Goal: Task Accomplishment & Management: Use online tool/utility

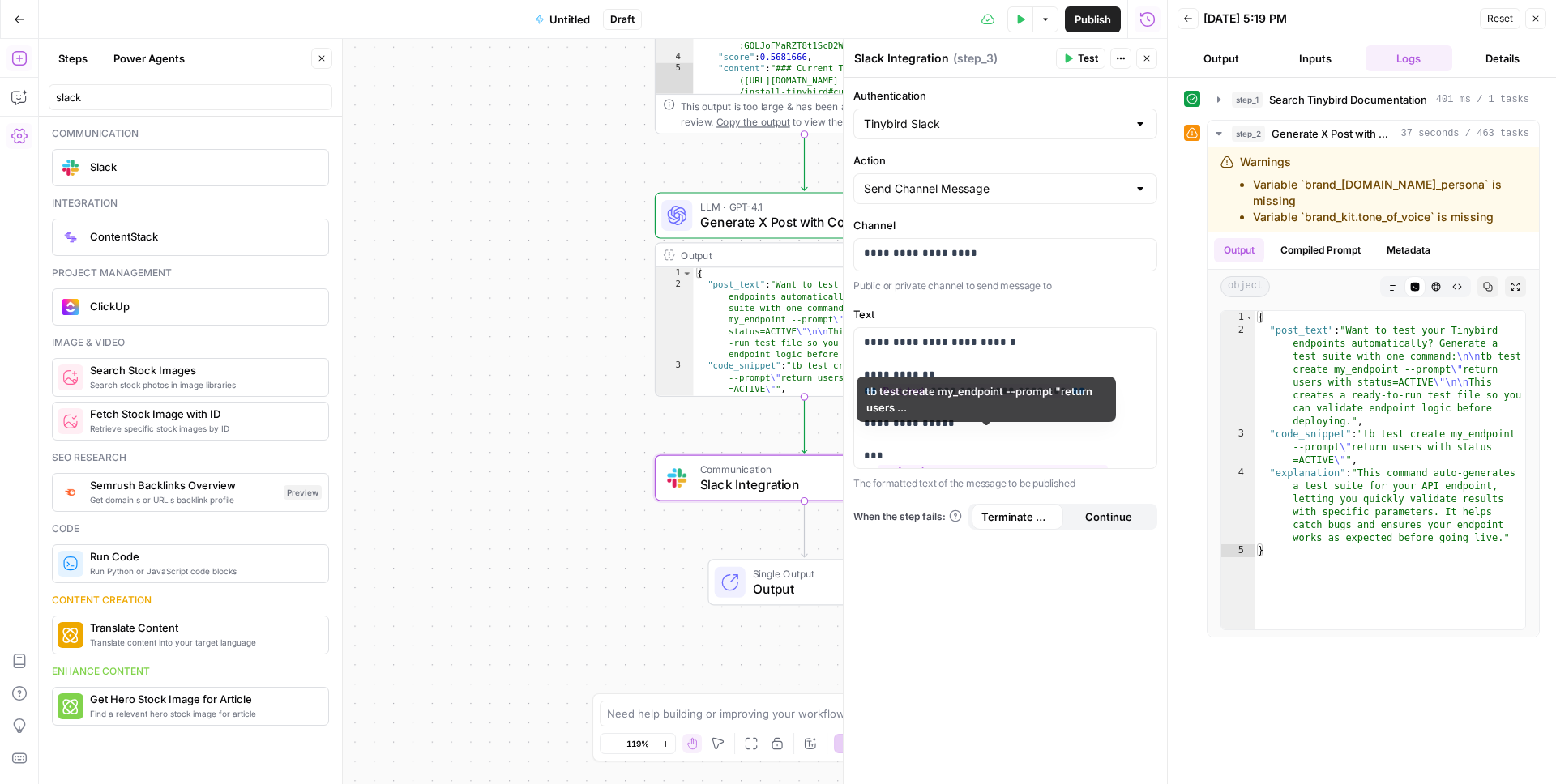
scroll to position [35, 0]
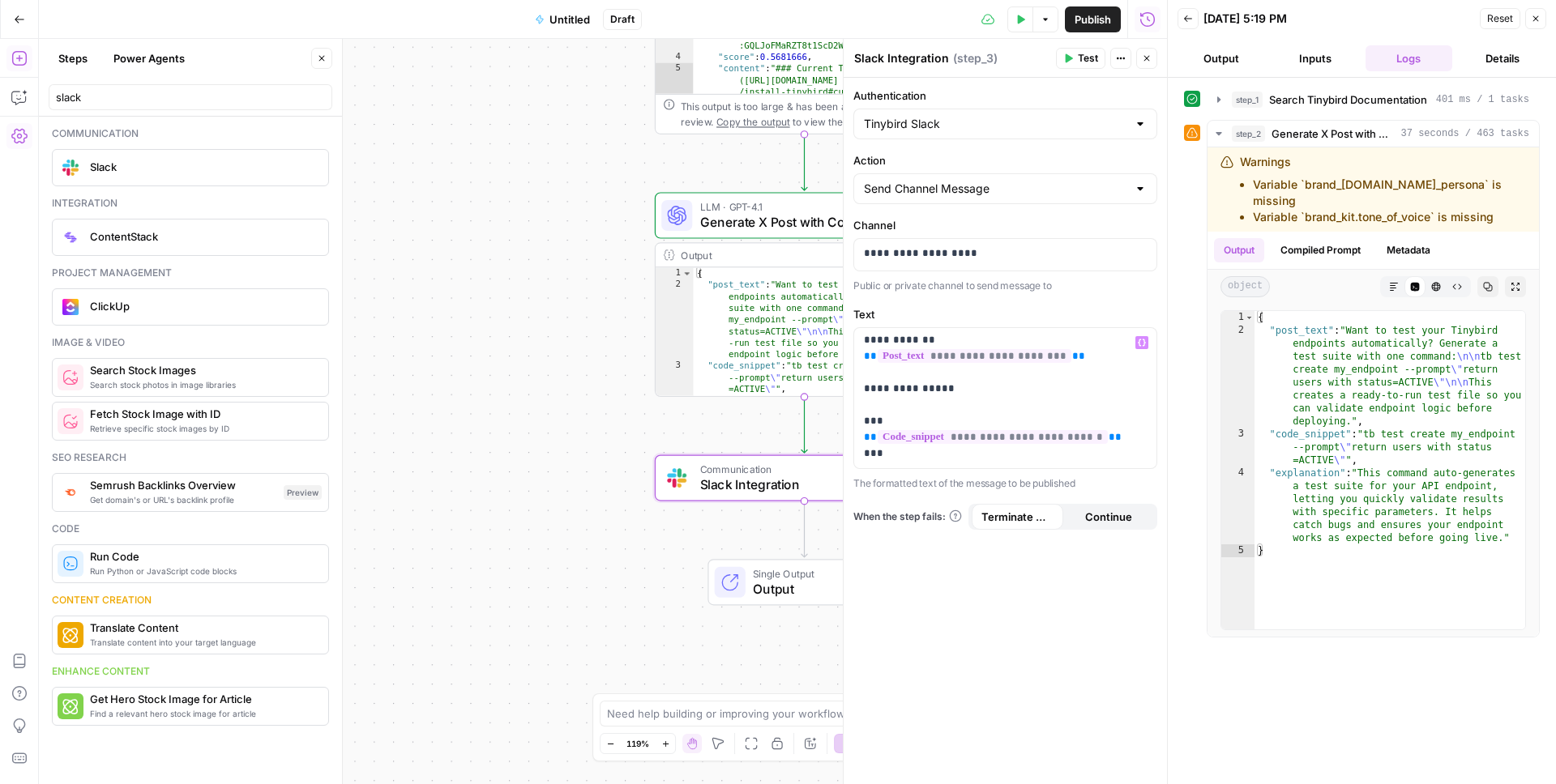
click at [1072, 57] on icon "button" at bounding box center [1067, 58] width 10 height 10
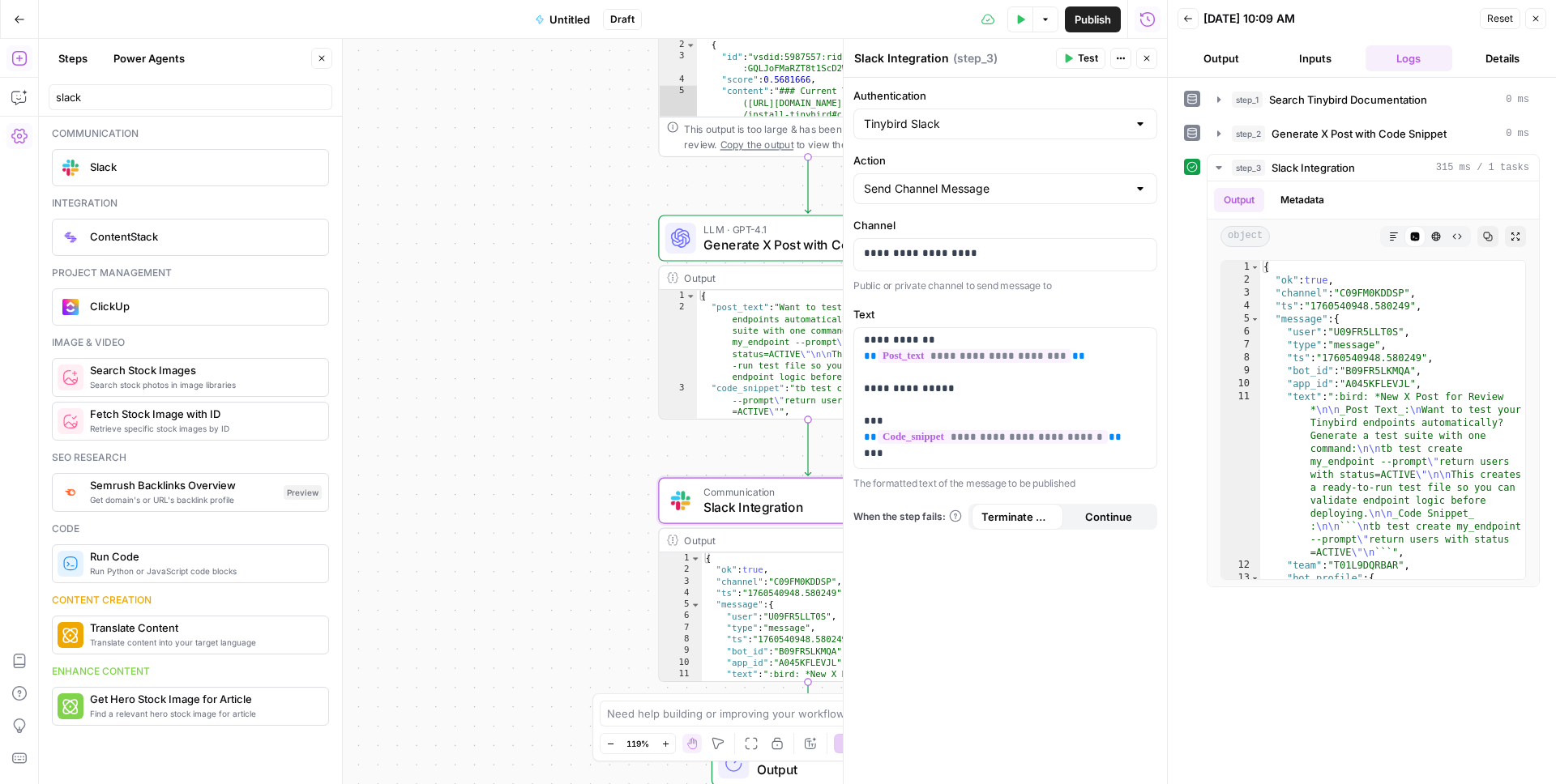
click at [756, 125] on div "This output is too large & has been abbreviated for review. Copy the output to …" at bounding box center [815, 136] width 264 height 31
click at [1536, 18] on icon "button" at bounding box center [1535, 18] width 10 height 10
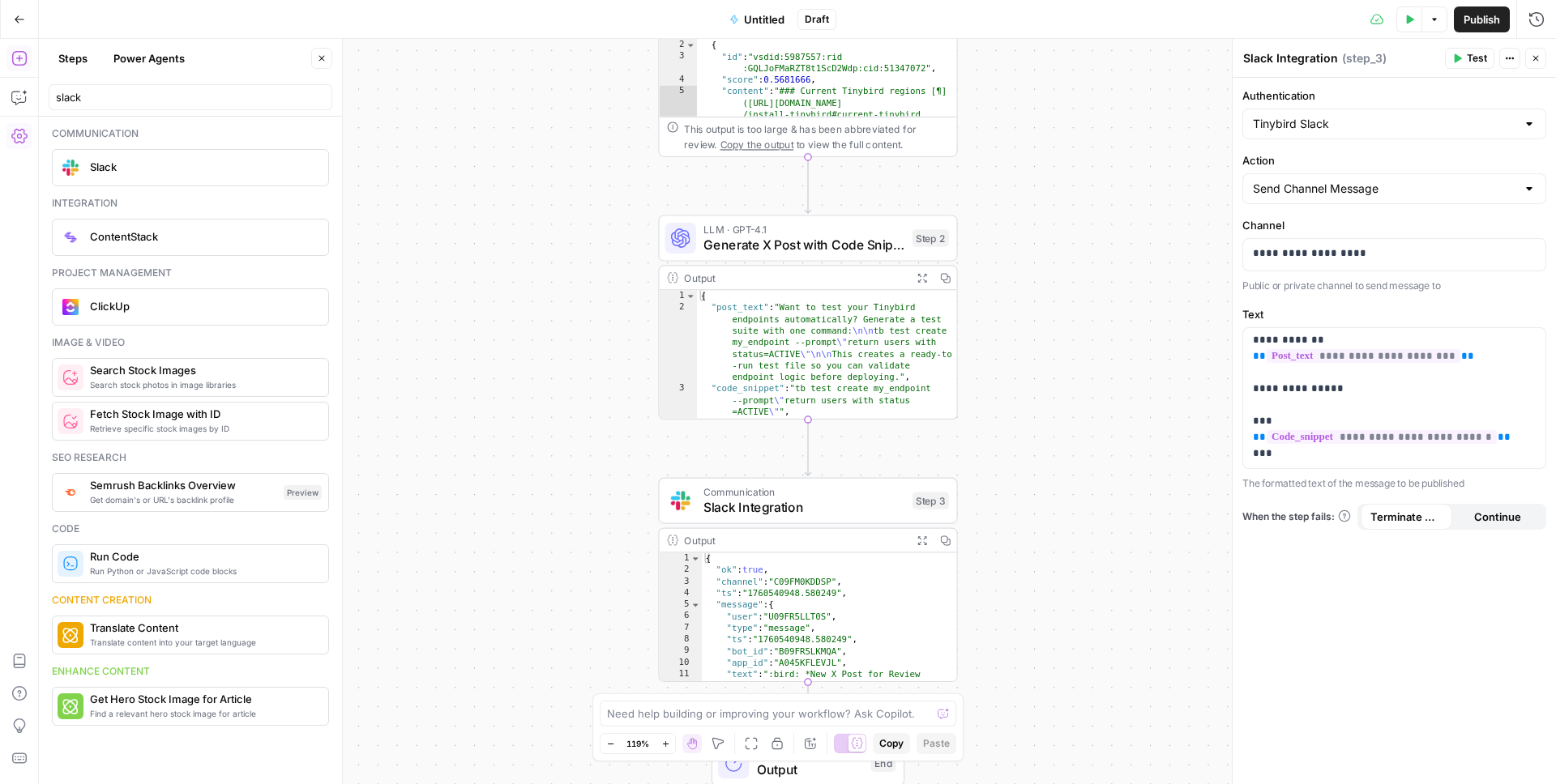
type textarea "**********"
click at [815, 340] on div "{ "post_text" : "Want to test your Tinybird endpoints automatically? Generate a…" at bounding box center [826, 394] width 260 height 210
click at [819, 244] on span "Generate X Post with Code Snippet" at bounding box center [803, 244] width 201 height 20
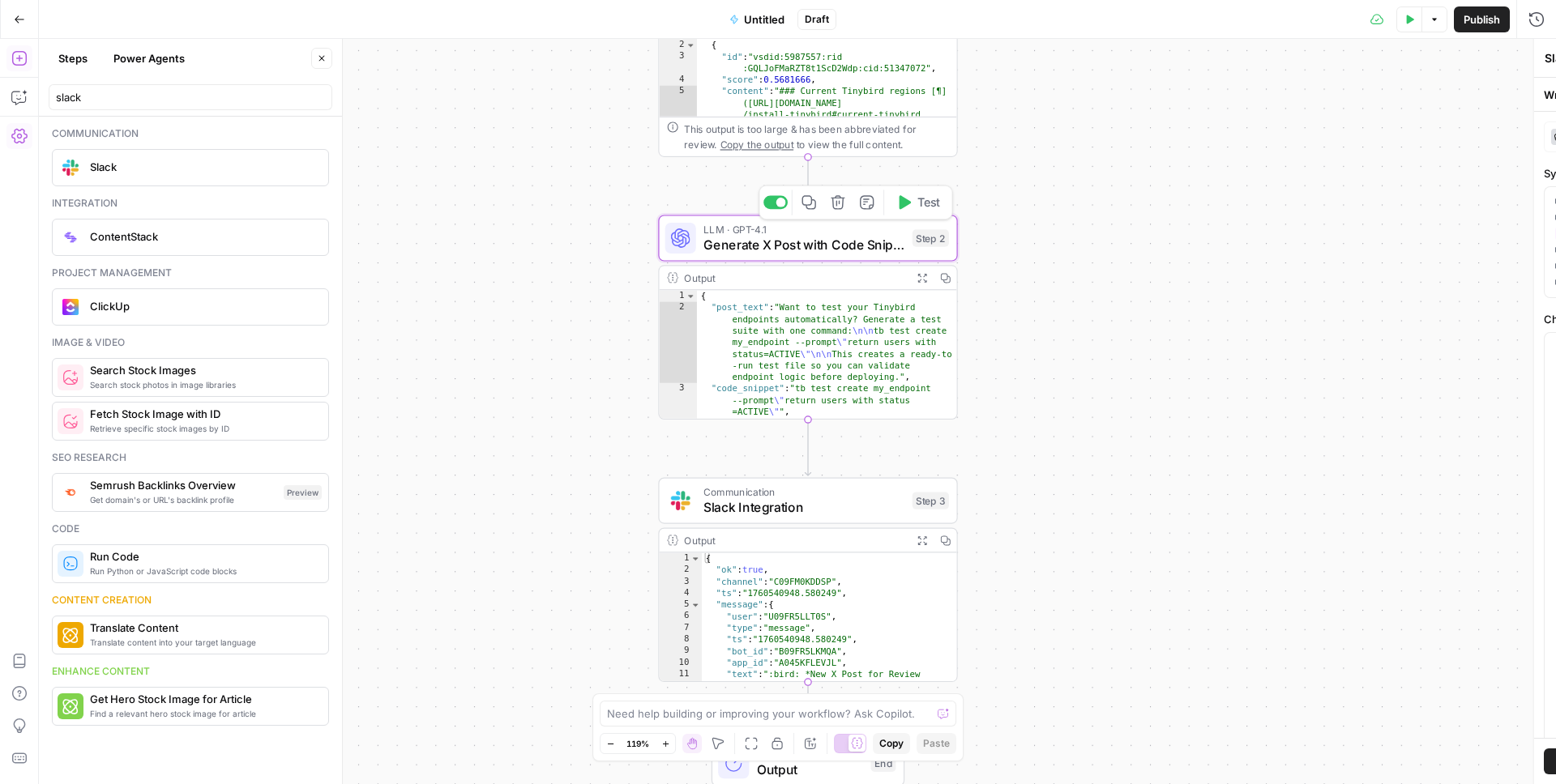
type textarea "Generate X Post with Code Snippet"
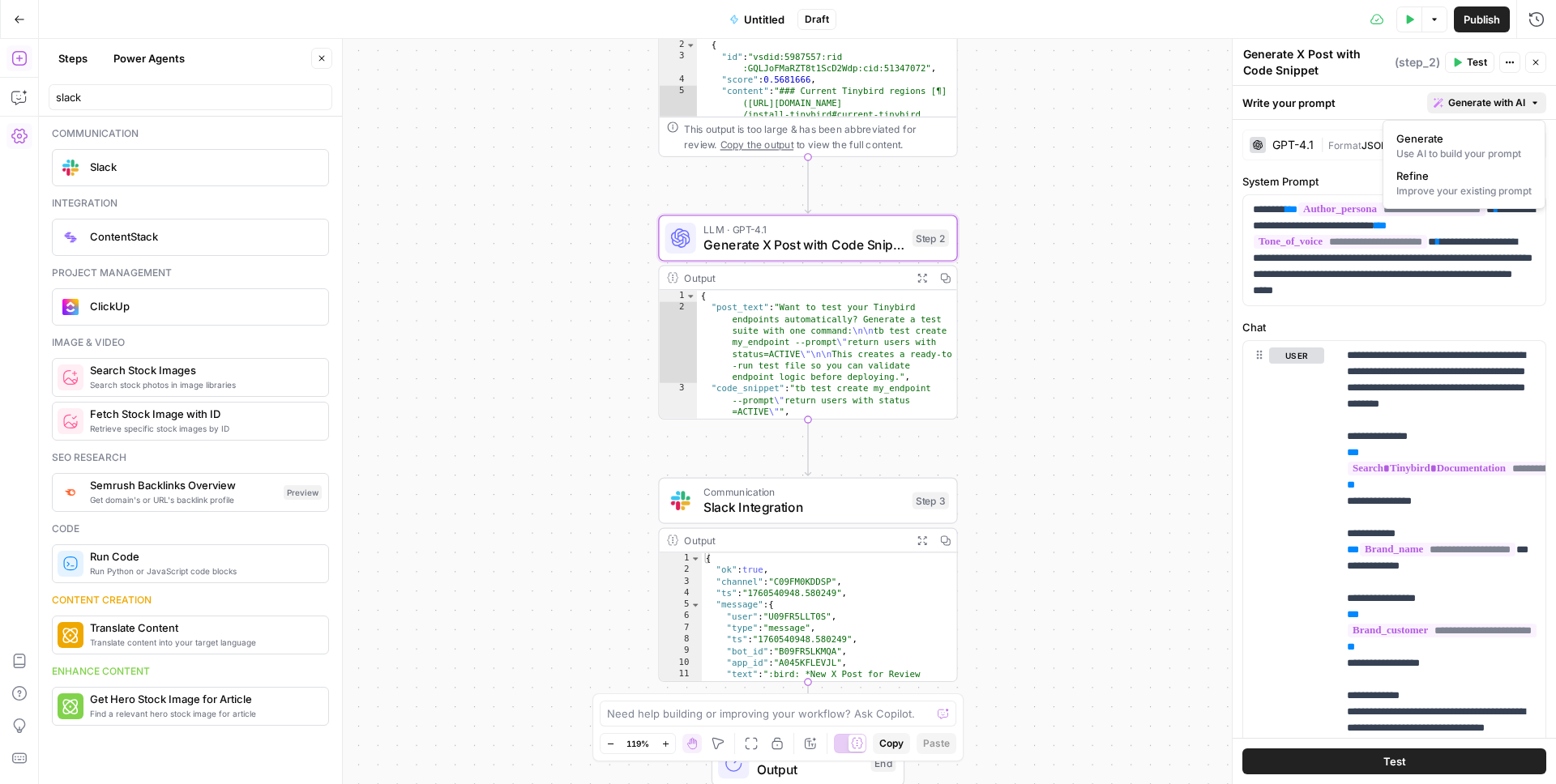
click at [1482, 100] on span "Generate with AI" at bounding box center [1486, 103] width 77 height 14
click at [1430, 178] on span "Refine" at bounding box center [1461, 176] width 128 height 16
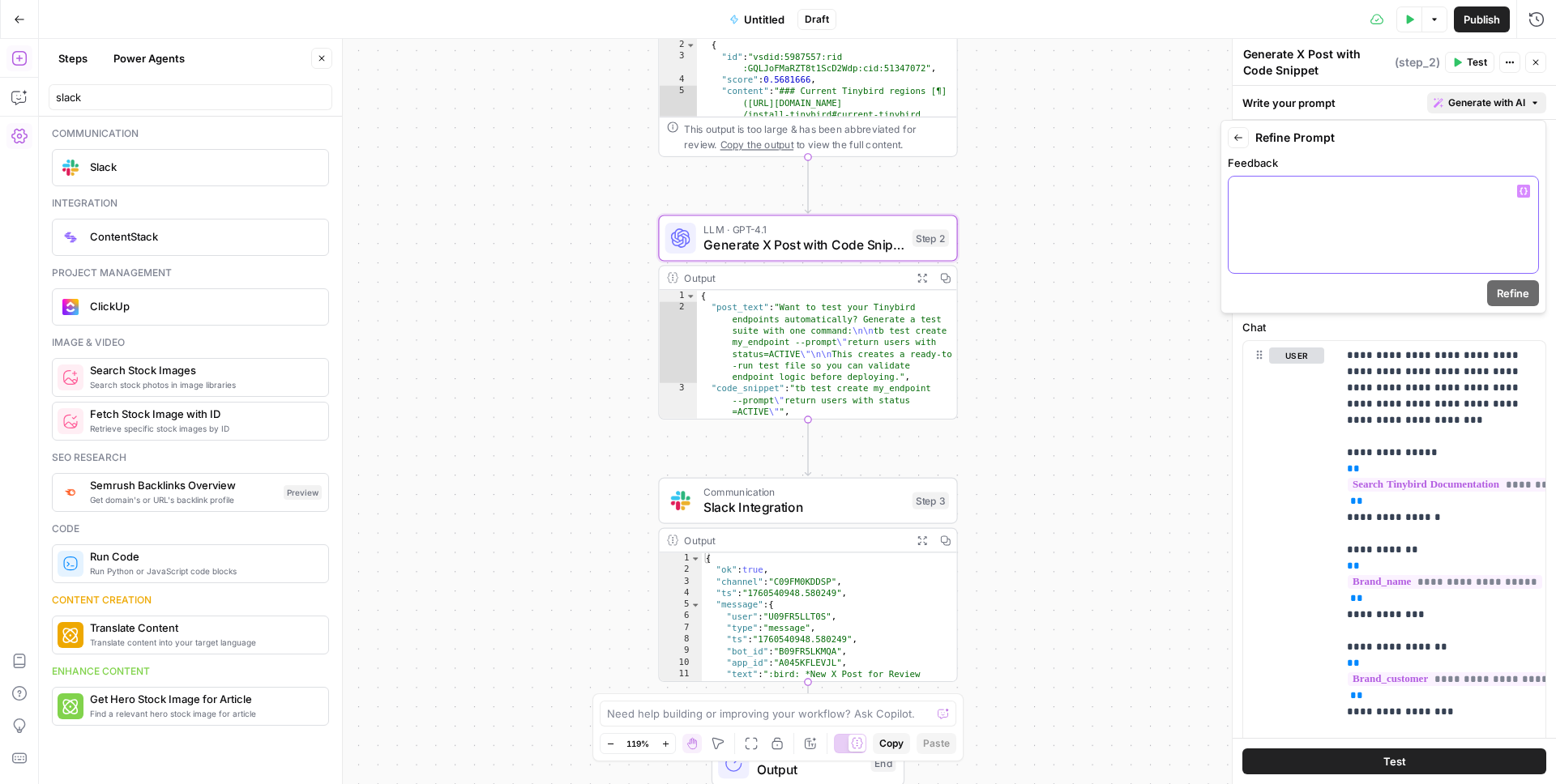
click at [1306, 207] on div at bounding box center [1383, 225] width 310 height 96
click at [1515, 296] on span "Refine" at bounding box center [1512, 293] width 32 height 16
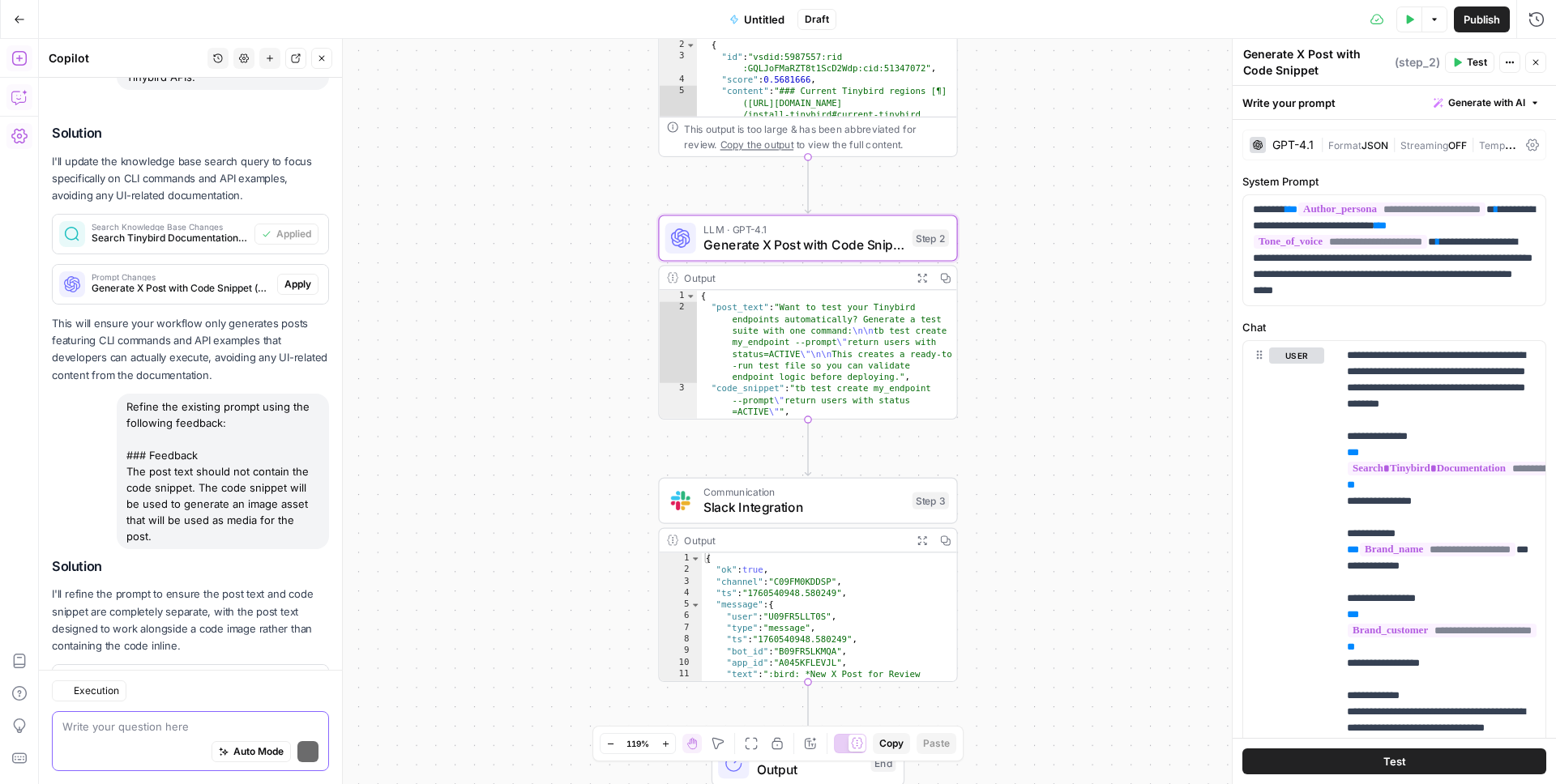
scroll to position [1986, 0]
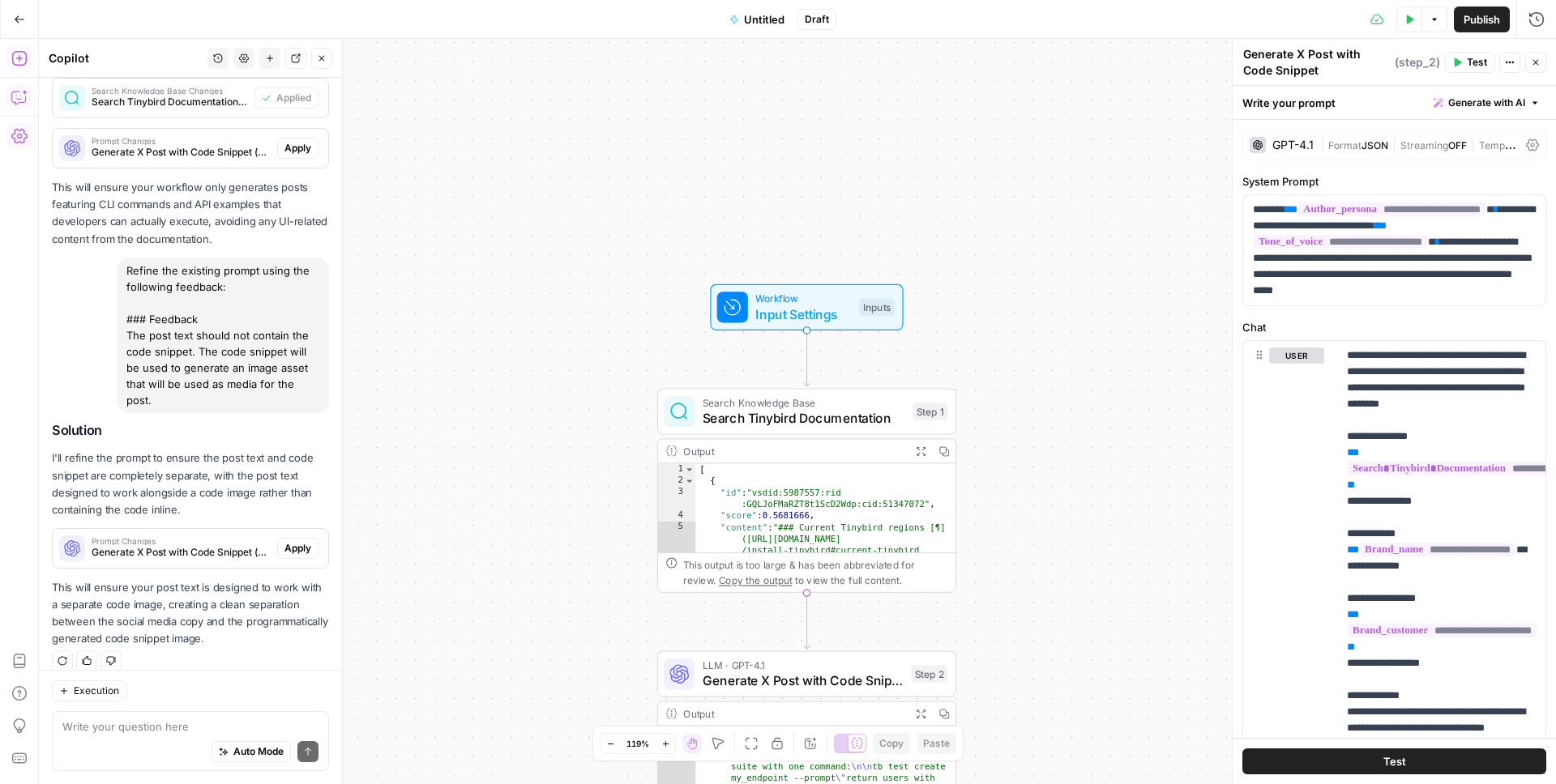
click at [19, 66] on button "Add Steps" at bounding box center [19, 58] width 26 height 26
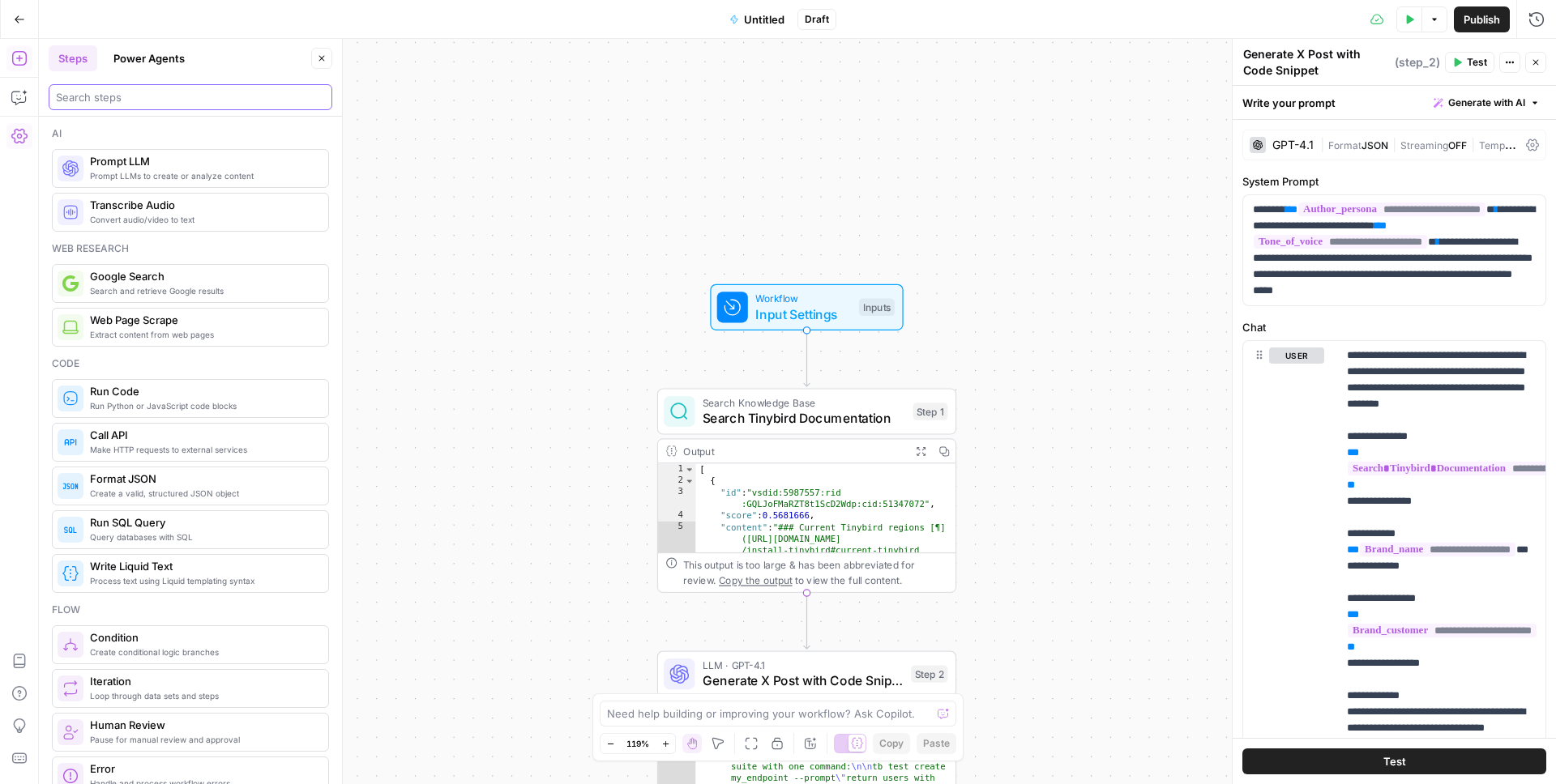
click at [163, 95] on input "search" at bounding box center [190, 97] width 269 height 16
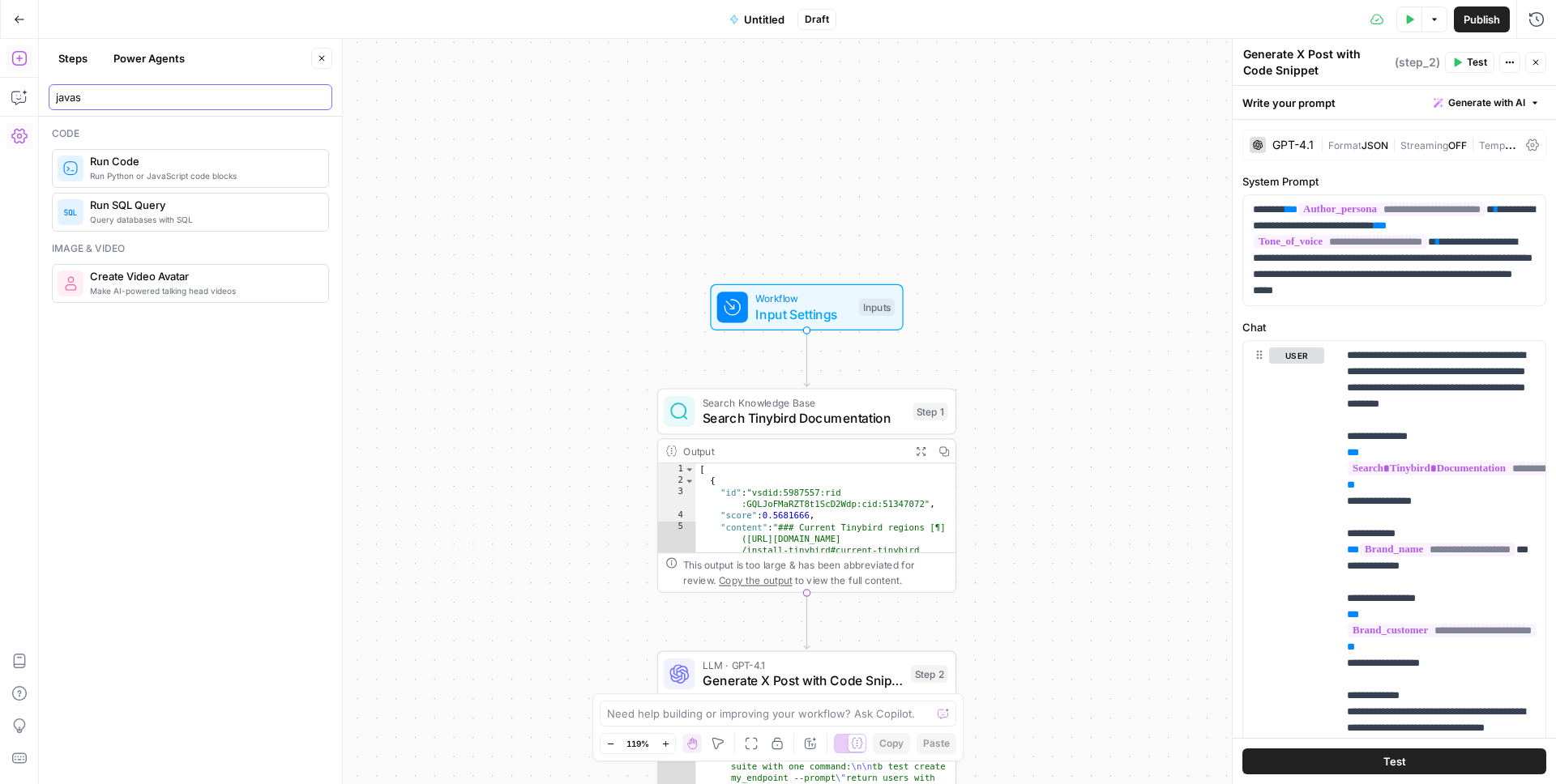
type input "javas"
click at [174, 169] on span "Run Python or JavaScript code blocks" at bounding box center [203, 176] width 225 height 13
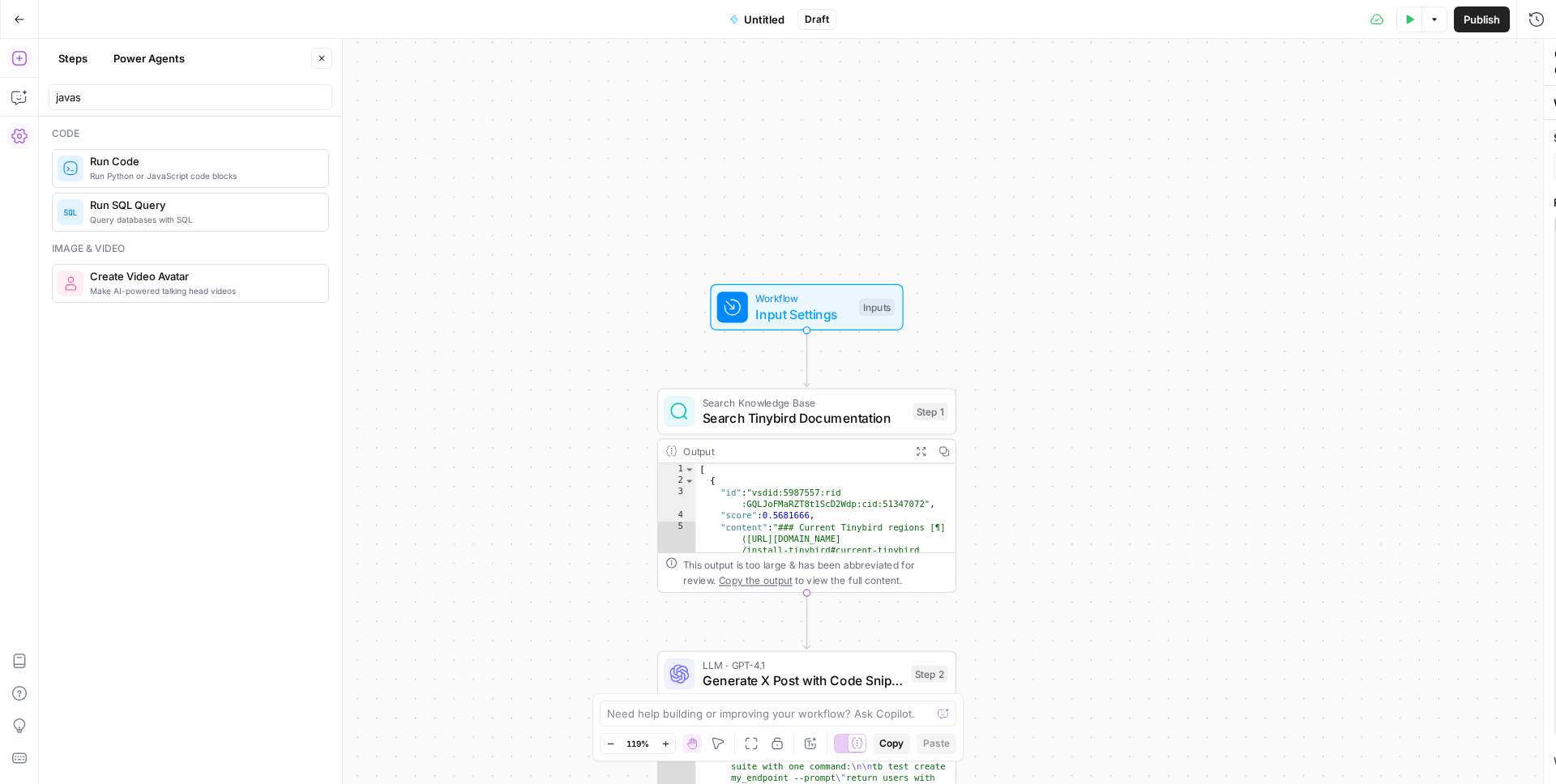
type textarea "Run Code"
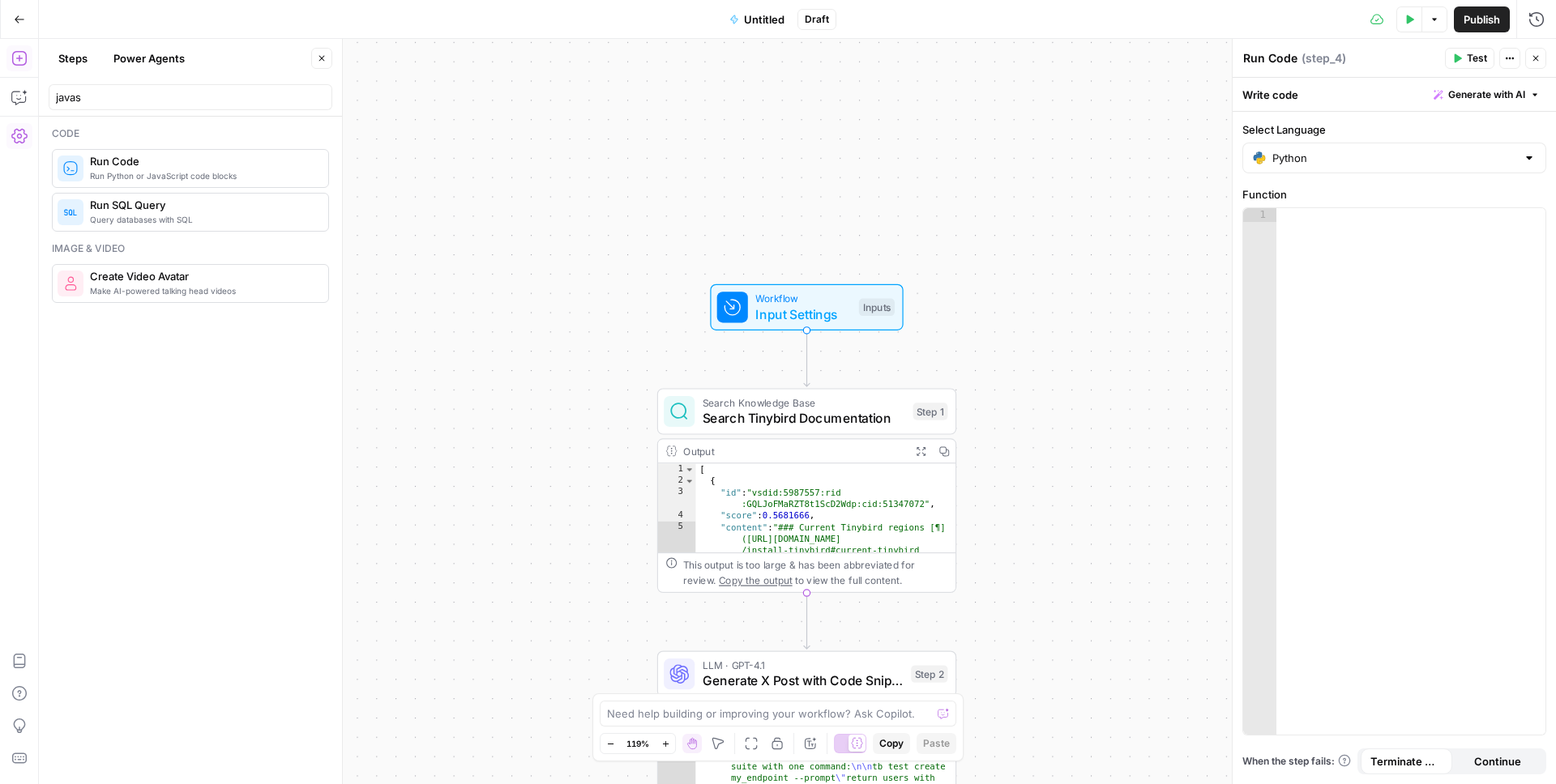
click at [1379, 143] on div "Python" at bounding box center [1394, 158] width 304 height 31
click at [1318, 202] on span "JavaScript" at bounding box center [1400, 198] width 252 height 16
type input "JavaScript"
click at [1537, 59] on icon "button" at bounding box center [1535, 58] width 10 height 10
